Goal: Information Seeking & Learning: Check status

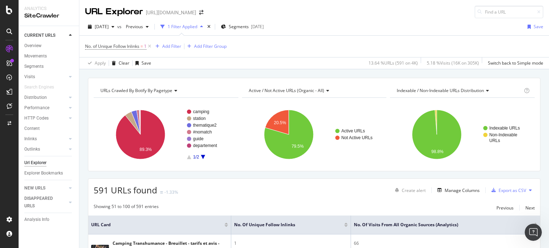
click at [9, 30] on icon at bounding box center [9, 32] width 6 height 6
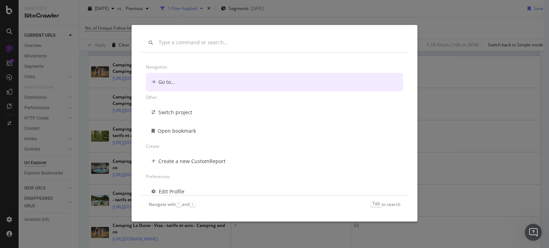
click at [440, 25] on div "Navigation Go to... Other Switch project Open bookmark Create Create a new Cust…" at bounding box center [274, 124] width 549 height 248
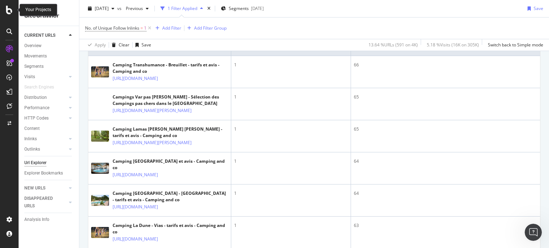
click at [7, 9] on icon at bounding box center [9, 10] width 6 height 9
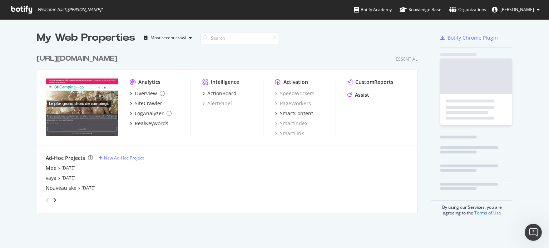
scroll to position [243, 538]
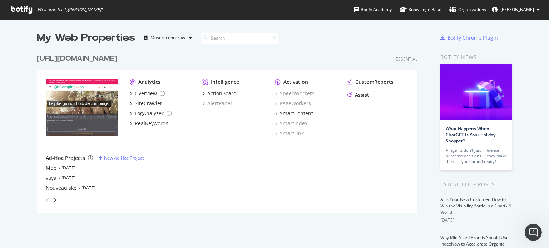
click at [112, 56] on div "[URL][DOMAIN_NAME]" at bounding box center [77, 59] width 80 height 10
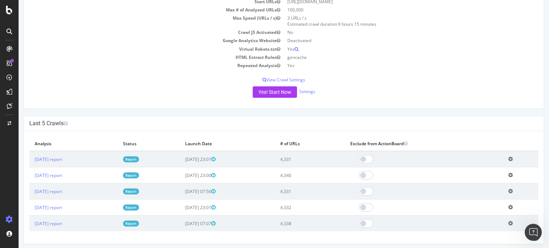
scroll to position [143, 0]
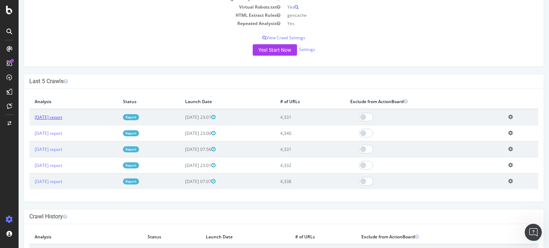
click at [62, 115] on link "[DATE] report" at bounding box center [49, 117] width 28 height 6
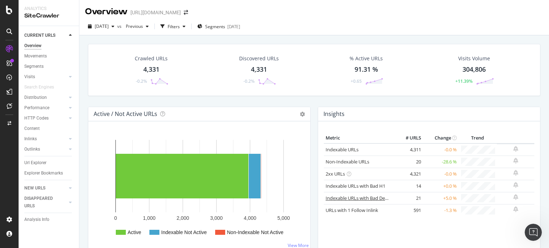
click at [355, 198] on link "Indexable URLs with Bad Description" at bounding box center [365, 198] width 78 height 6
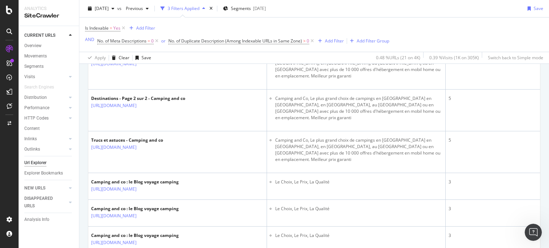
scroll to position [110, 0]
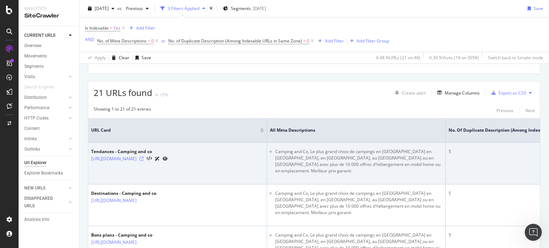
click at [144, 158] on icon at bounding box center [141, 159] width 4 height 4
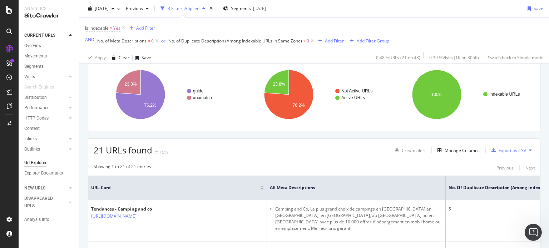
scroll to position [107, 0]
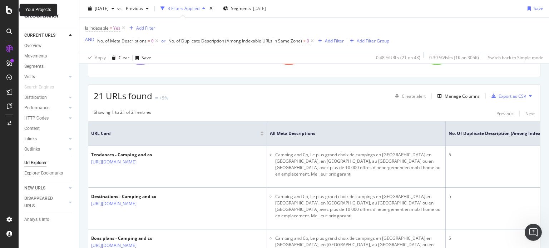
click at [6, 10] on icon at bounding box center [9, 10] width 6 height 9
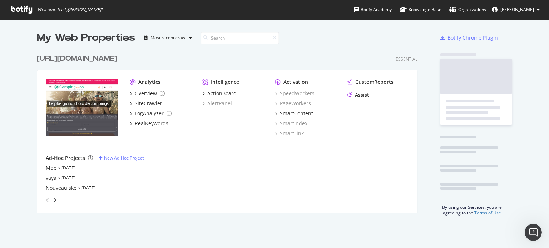
scroll to position [243, 538]
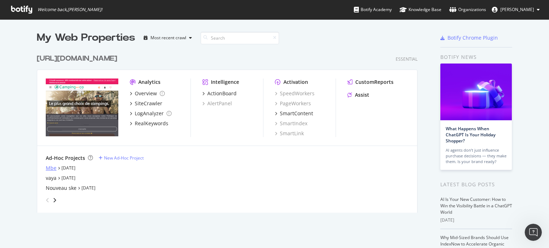
click at [47, 169] on div "Mbe" at bounding box center [51, 168] width 11 height 7
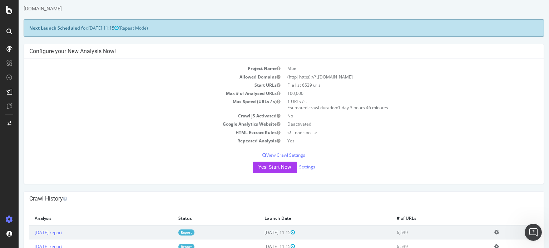
scroll to position [107, 0]
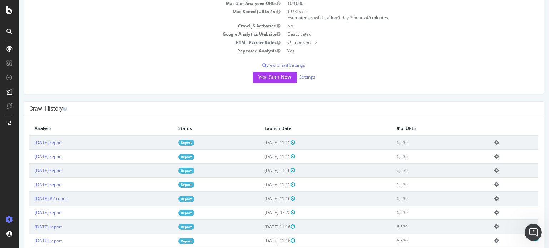
click at [194, 143] on link "Report" at bounding box center [186, 143] width 16 height 6
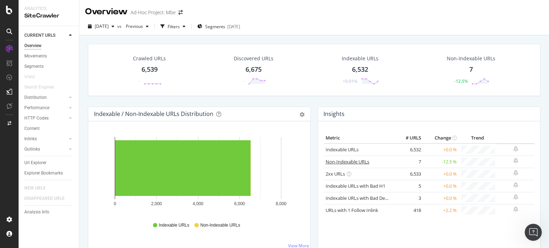
click at [351, 161] on link "Non-Indexable URLs" at bounding box center [348, 162] width 44 height 6
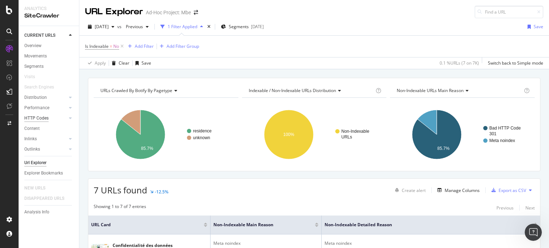
click at [39, 117] on div "HTTP Codes" at bounding box center [36, 119] width 24 height 8
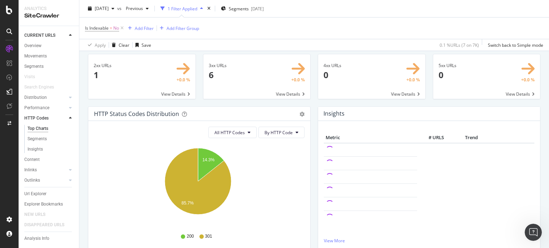
scroll to position [36, 0]
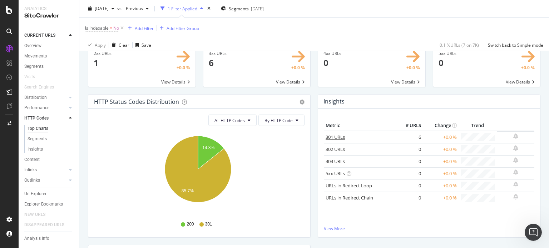
click at [330, 135] on link "301 URLs" at bounding box center [335, 137] width 19 height 6
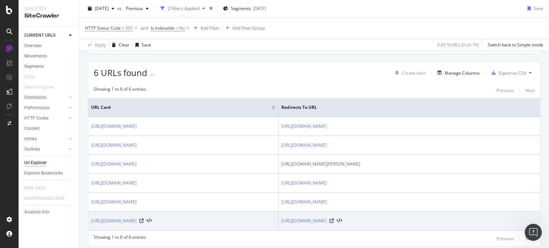
scroll to position [107, 0]
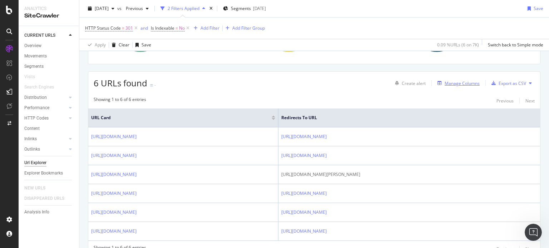
click at [463, 84] on div "Manage Columns" at bounding box center [462, 83] width 35 height 6
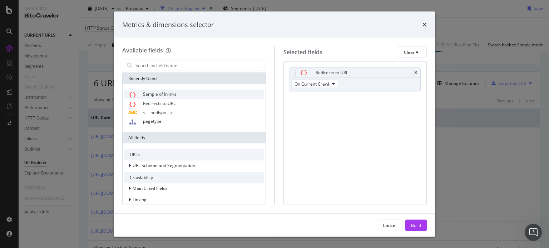
click at [169, 95] on span "Sample of Inlinks" at bounding box center [160, 94] width 34 height 6
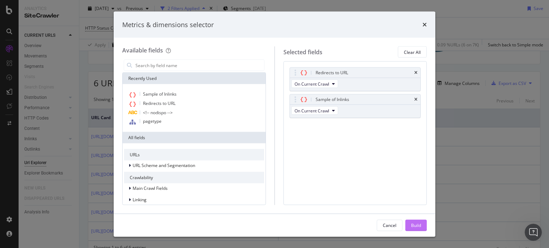
click at [419, 231] on div "Build" at bounding box center [416, 225] width 10 height 11
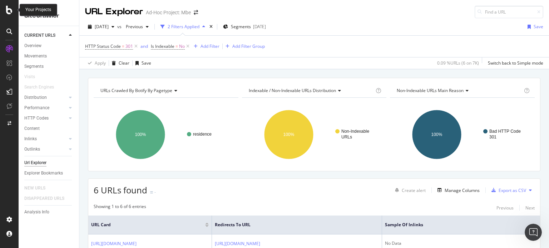
click at [10, 11] on icon at bounding box center [9, 10] width 6 height 9
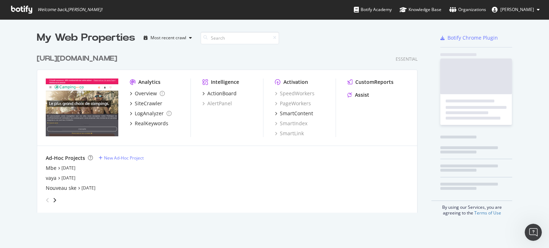
scroll to position [243, 538]
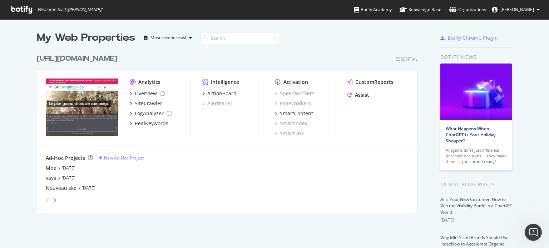
click at [53, 200] on icon "angle-right" at bounding box center [55, 201] width 4 height 6
click at [51, 167] on div "[DOMAIN_NAME]" at bounding box center [66, 168] width 41 height 7
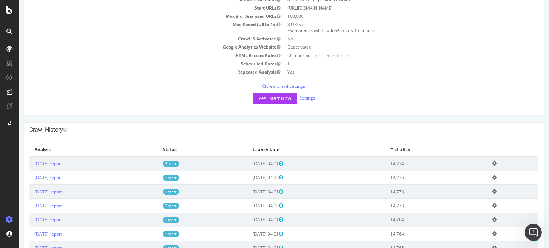
scroll to position [107, 0]
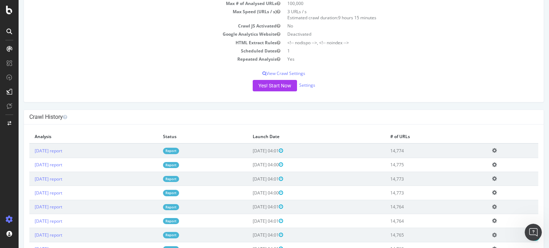
click at [179, 150] on link "Report" at bounding box center [171, 151] width 16 height 6
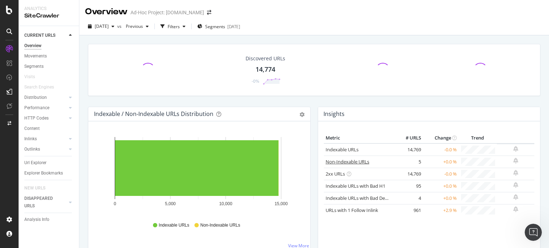
click at [349, 161] on link "Non-Indexable URLs" at bounding box center [348, 162] width 44 height 6
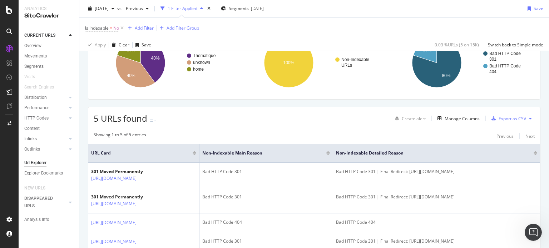
scroll to position [71, 0]
click at [499, 118] on div "Export as CSV" at bounding box center [513, 119] width 28 height 6
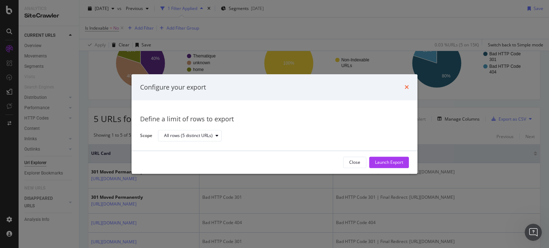
click at [407, 85] on icon "times" at bounding box center [407, 88] width 4 height 6
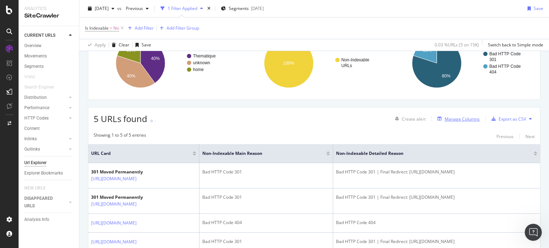
click at [447, 116] on div "Manage Columns" at bounding box center [462, 119] width 35 height 6
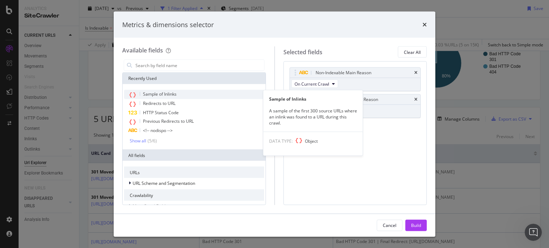
click at [148, 96] on span "Sample of Inlinks" at bounding box center [160, 94] width 34 height 6
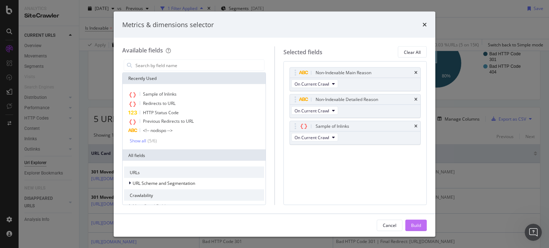
click at [419, 223] on div "Build" at bounding box center [416, 225] width 10 height 6
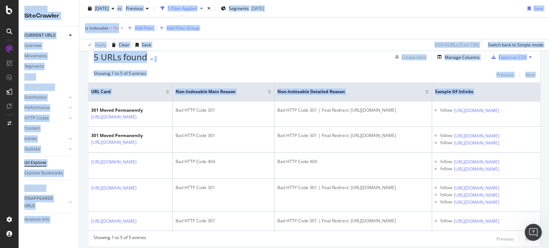
scroll to position [219, 0]
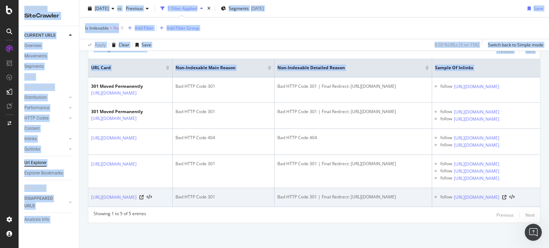
drag, startPoint x: 112, startPoint y: 114, endPoint x: 453, endPoint y: 196, distance: 350.6
click at [453, 196] on tbody "301 Moved Permanently [URL][DOMAIN_NAME] Bad HTTP Code 301 Bad HTTP Code 301 | …" at bounding box center [314, 143] width 452 height 130
copy tbody "301 Moved Permanently [URL][DOMAIN_NAME] Bad HTTP Code 301 Bad HTTP Code 301 | …"
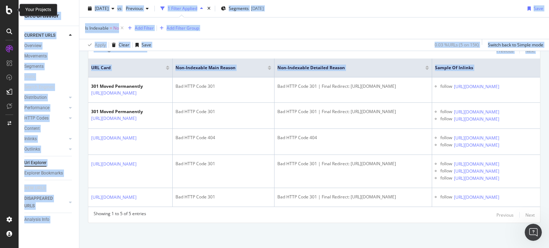
click at [5, 8] on div at bounding box center [9, 10] width 17 height 9
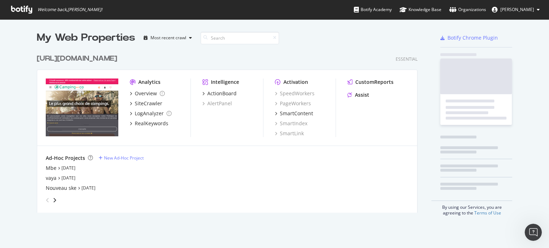
scroll to position [243, 538]
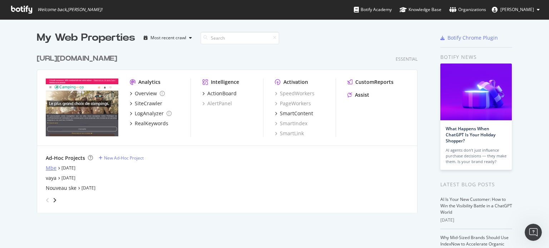
click at [48, 168] on div "Mbe" at bounding box center [51, 168] width 11 height 7
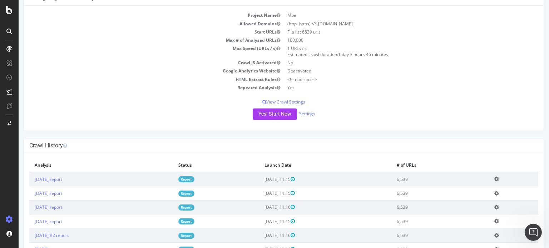
scroll to position [71, 0]
click at [194, 180] on link "Report" at bounding box center [186, 178] width 16 height 6
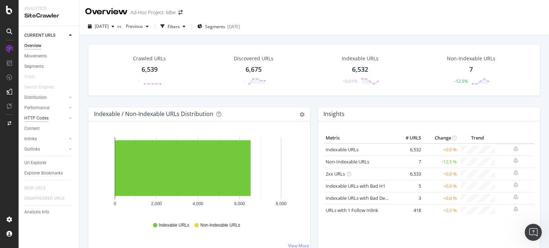
click at [34, 118] on div "HTTP Codes" at bounding box center [36, 119] width 24 height 8
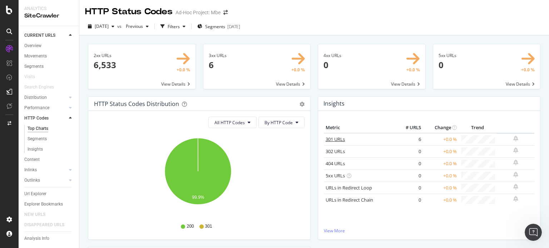
click at [327, 138] on link "301 URLs" at bounding box center [335, 139] width 19 height 6
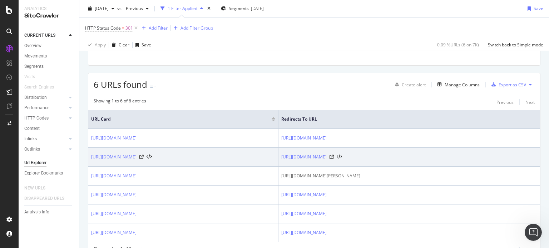
scroll to position [107, 0]
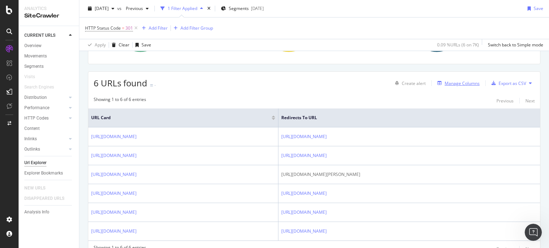
click at [445, 84] on div "Manage Columns" at bounding box center [462, 83] width 35 height 6
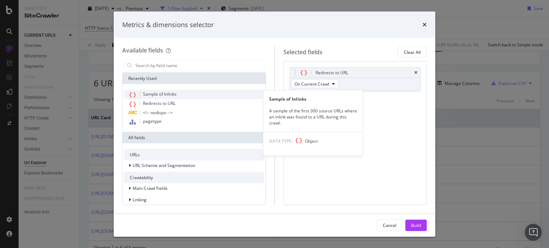
click at [174, 97] on div "Sample of Inlinks" at bounding box center [194, 94] width 140 height 9
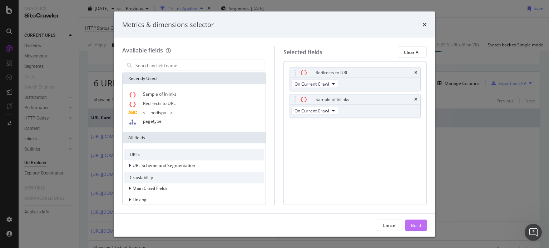
click at [413, 222] on div "Build" at bounding box center [416, 225] width 10 height 11
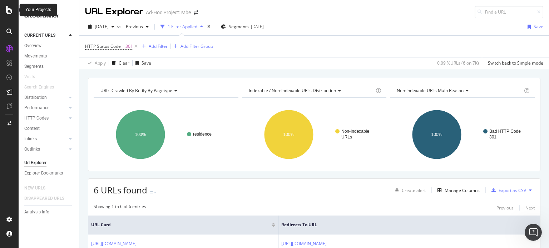
click at [9, 13] on icon at bounding box center [9, 10] width 6 height 9
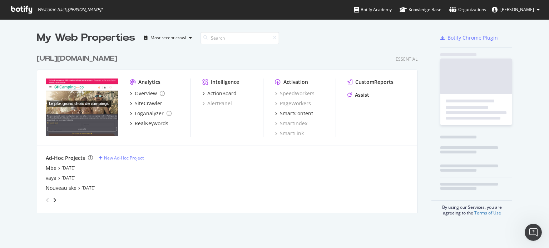
scroll to position [243, 538]
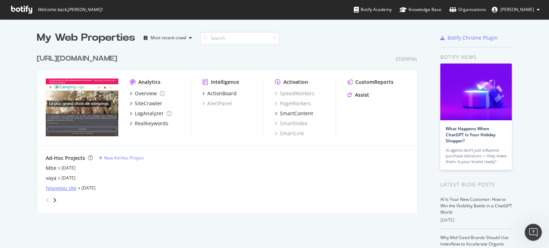
click at [65, 188] on div "Nouveau ske" at bounding box center [61, 188] width 31 height 7
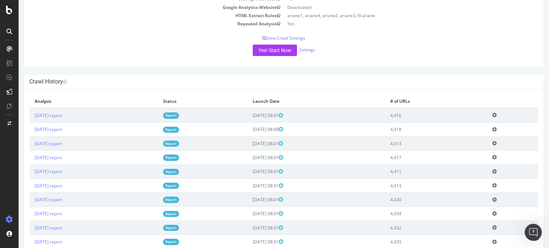
scroll to position [143, 0]
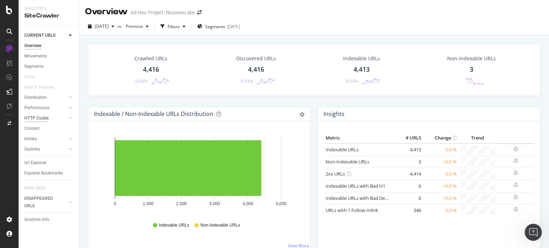
click at [36, 117] on div "HTTP Codes" at bounding box center [36, 119] width 24 height 8
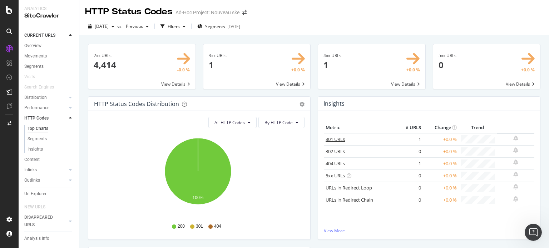
click at [326, 140] on link "301 URLs" at bounding box center [335, 139] width 19 height 6
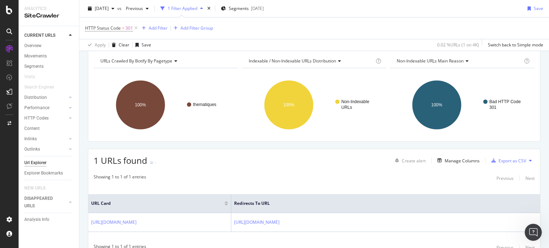
scroll to position [62, 0]
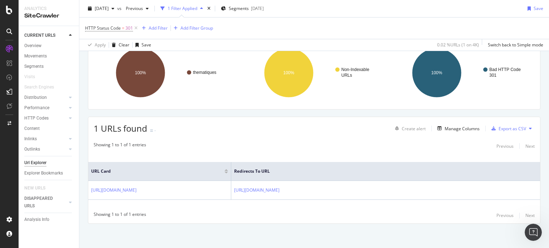
click at [446, 123] on div "Create alert Manage Columns Export as CSV" at bounding box center [463, 129] width 143 height 12
click at [446, 127] on div "Manage Columns" at bounding box center [462, 129] width 35 height 6
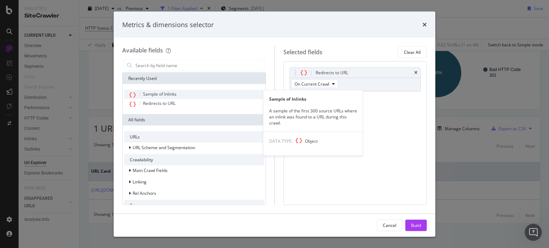
click at [156, 94] on span "Sample of Inlinks" at bounding box center [160, 94] width 34 height 6
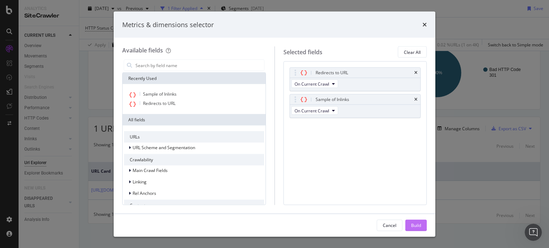
click at [416, 223] on div "Build" at bounding box center [416, 225] width 10 height 6
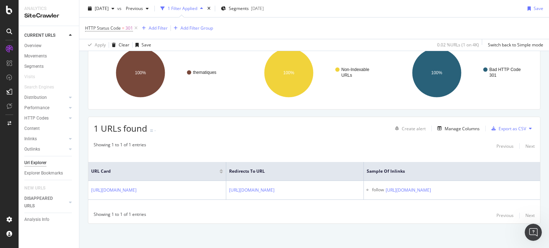
scroll to position [0, 89]
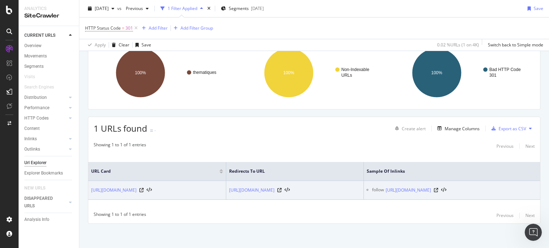
drag, startPoint x: 83, startPoint y: 178, endPoint x: 489, endPoint y: 196, distance: 406.7
click at [489, 196] on div "URLs Crawled By Botify By pagetype Chart (by Value) Table Expand Export as CSV …" at bounding box center [314, 132] width 470 height 233
click at [450, 195] on td "follow [URL][DOMAIN_NAME]" at bounding box center [452, 190] width 176 height 19
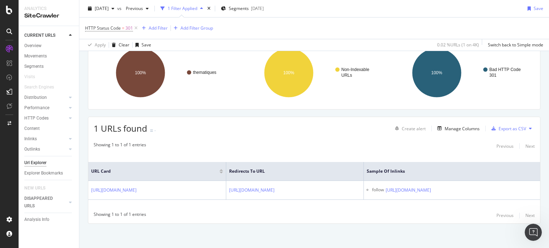
scroll to position [0, 0]
drag, startPoint x: 446, startPoint y: 194, endPoint x: 90, endPoint y: 172, distance: 356.3
click at [90, 172] on table "URL Card Redirects to URL Sample of Inlinks [URL][DOMAIN_NAME] [URL][DOMAIN_NAM…" at bounding box center [314, 181] width 452 height 38
click at [89, 165] on th "URL Card" at bounding box center [157, 171] width 138 height 19
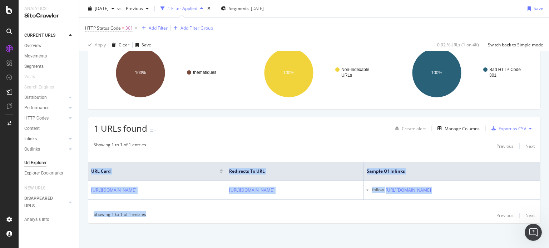
drag, startPoint x: 91, startPoint y: 164, endPoint x: 293, endPoint y: 219, distance: 209.7
click at [293, 219] on div "Showing 1 to 1 of 1 entries Previous Next URL Card Redirects to URL Sample of I…" at bounding box center [314, 180] width 452 height 85
copy div "URL Card Redirects to URL Sample of Inlinks [URL][DOMAIN_NAME] [URL][DOMAIN_NAM…"
click at [10, 11] on icon at bounding box center [9, 10] width 6 height 9
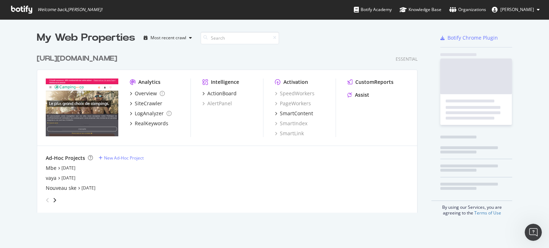
scroll to position [243, 538]
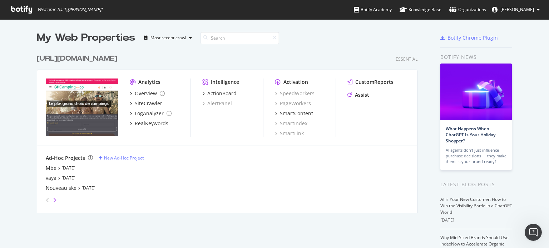
click at [53, 202] on icon "angle-right" at bounding box center [55, 201] width 4 height 6
click at [50, 190] on div "cve" at bounding box center [50, 188] width 8 height 7
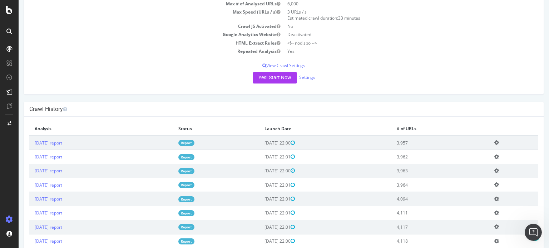
scroll to position [107, 0]
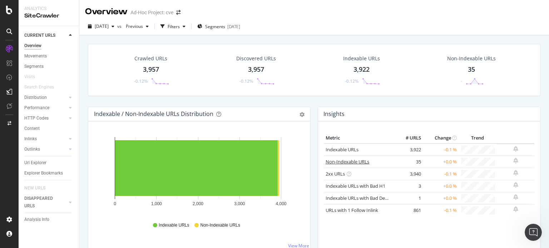
click at [330, 159] on link "Non-Indexable URLs" at bounding box center [348, 162] width 44 height 6
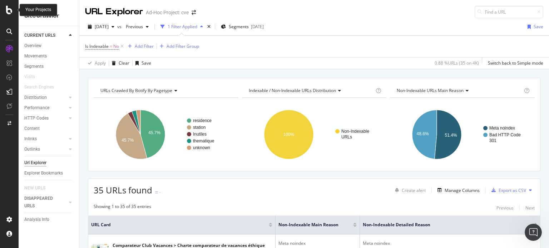
click at [13, 12] on div at bounding box center [9, 10] width 17 height 9
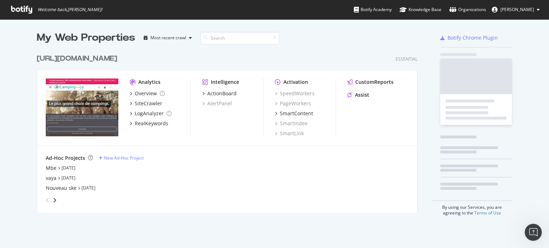
scroll to position [243, 538]
